Goal: Find specific page/section: Find specific page/section

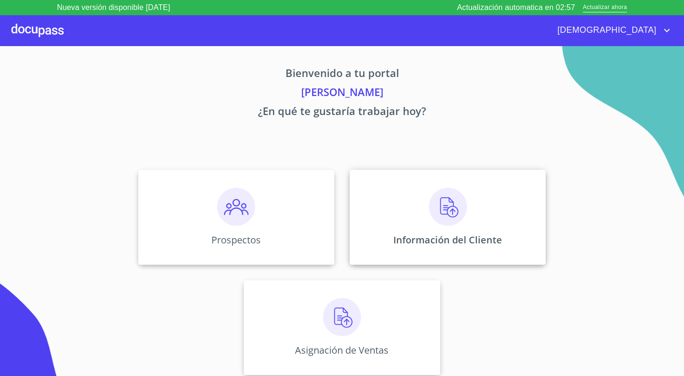
click at [460, 216] on img at bounding box center [448, 207] width 38 height 38
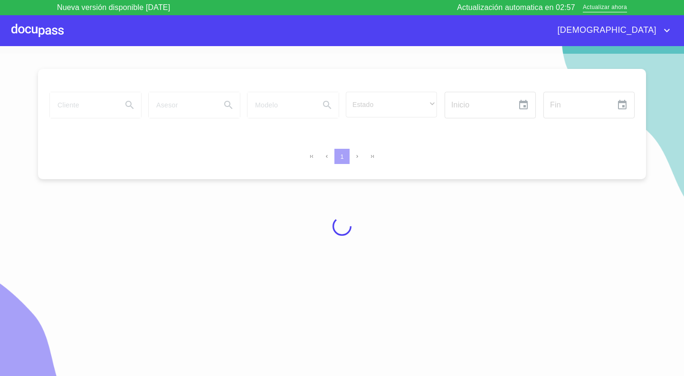
click at [460, 216] on div at bounding box center [342, 226] width 684 height 345
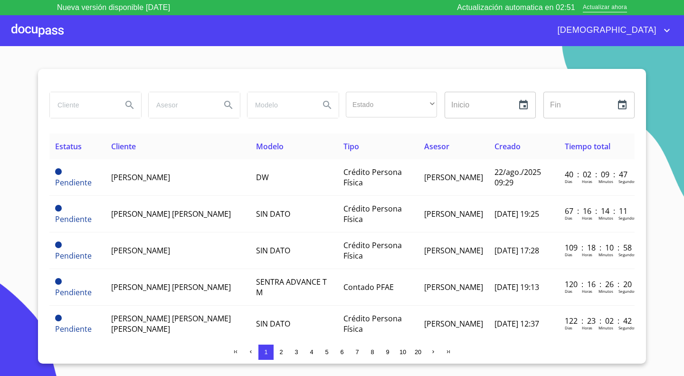
click at [84, 102] on input "search" at bounding box center [82, 105] width 65 height 26
type input "[PERSON_NAME]"
click at [125, 109] on icon "Search" at bounding box center [129, 104] width 11 height 11
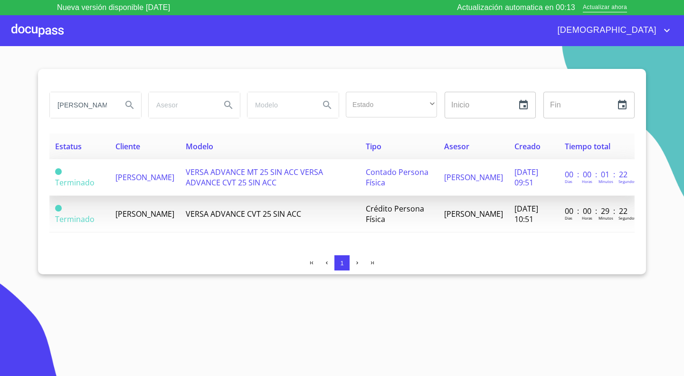
click at [325, 182] on td "VERSA ADVANCE MT 25 SIN ACC VERSA ADVANCE CVT 25 SIN ACC" at bounding box center [270, 177] width 180 height 37
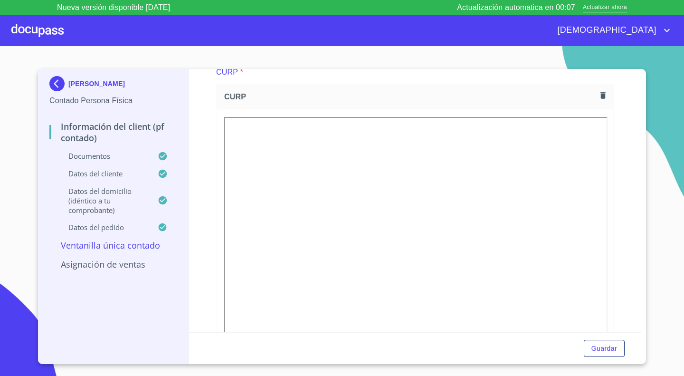
scroll to position [938, 0]
